Goal: Task Accomplishment & Management: Manage account settings

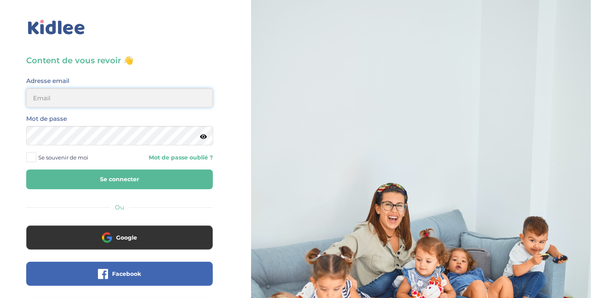
type input "ousmanealhassanetoure@gmail.com"
click at [27, 159] on span at bounding box center [31, 157] width 10 height 10
click at [0, 0] on input "Se souvenir de moi" at bounding box center [0, 0] width 0 height 0
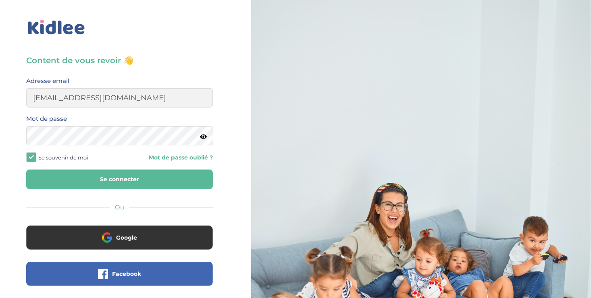
click at [100, 175] on button "Se connecter" at bounding box center [119, 180] width 187 height 20
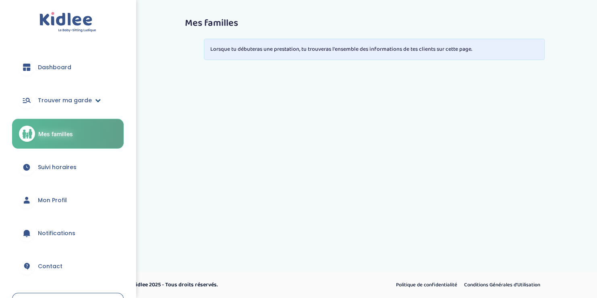
click at [55, 100] on span "Trouver ma garde" at bounding box center [65, 100] width 54 height 8
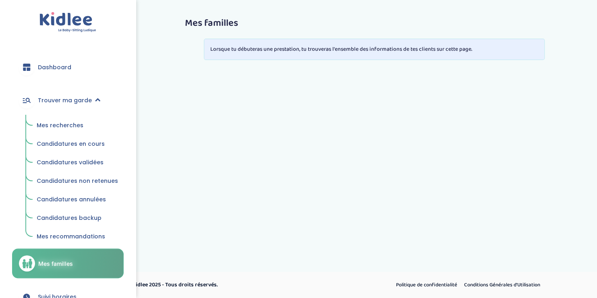
click at [62, 127] on span "Mes recherches" at bounding box center [60, 125] width 47 height 8
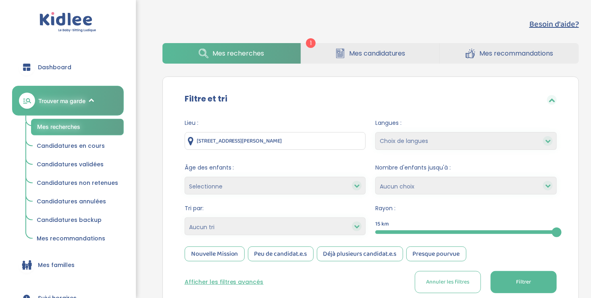
click at [330, 47] on link "Mes candidatures" at bounding box center [370, 53] width 138 height 21
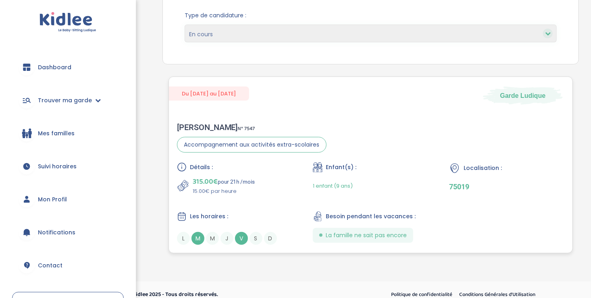
scroll to position [117, 0]
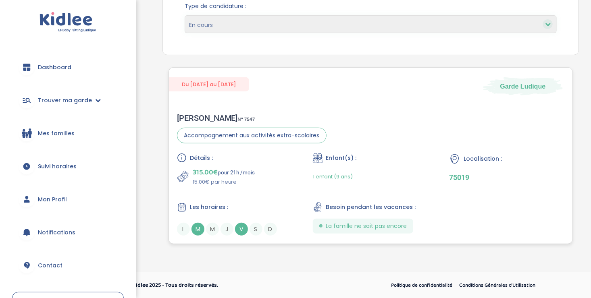
click at [299, 190] on div "Détails : 315.00€ pour 21h /mois 15.00€ par heure Enfant(s) : 1 enfant (9 ans) …" at bounding box center [370, 194] width 387 height 83
click at [271, 180] on div "315.00€ pour 21h /mois 15.00€ par heure" at bounding box center [234, 176] width 115 height 19
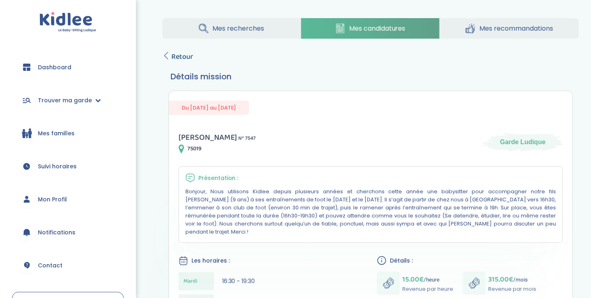
click at [163, 55] on icon at bounding box center [165, 55] width 7 height 7
click at [165, 56] on icon at bounding box center [165, 55] width 7 height 7
